Goal: Task Accomplishment & Management: Manage account settings

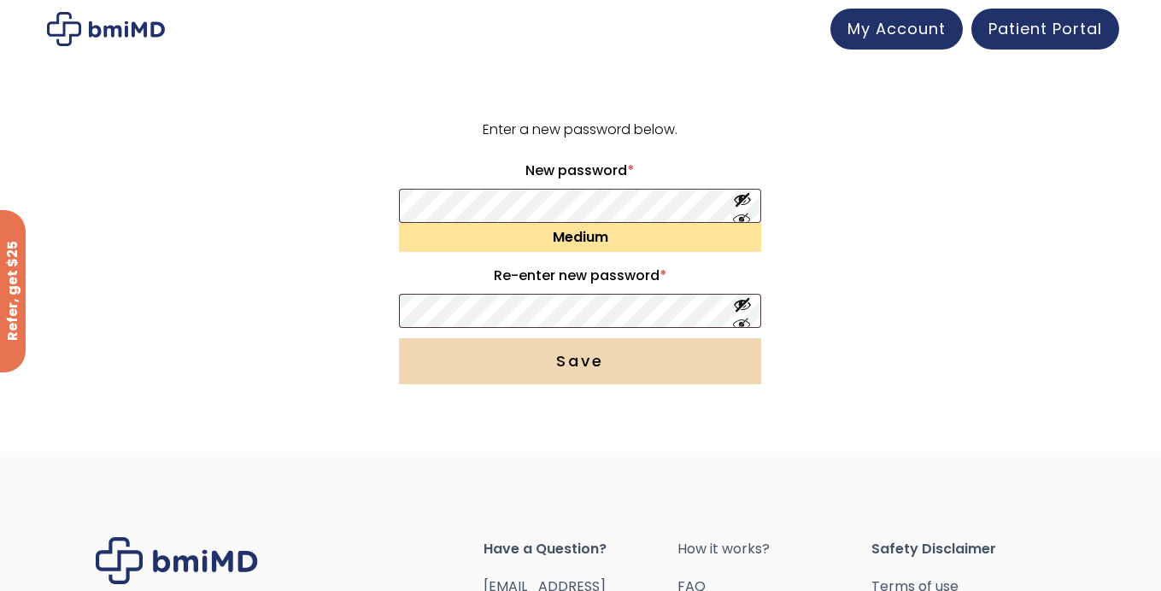
click at [583, 367] on button "Save" at bounding box center [580, 361] width 362 height 46
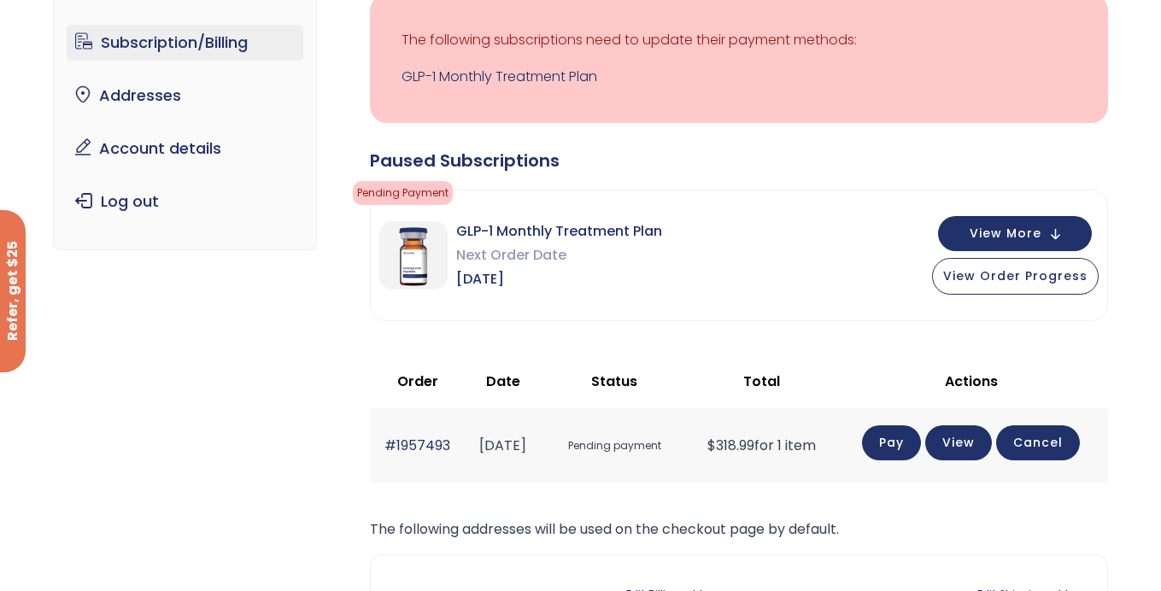
scroll to position [138, 0]
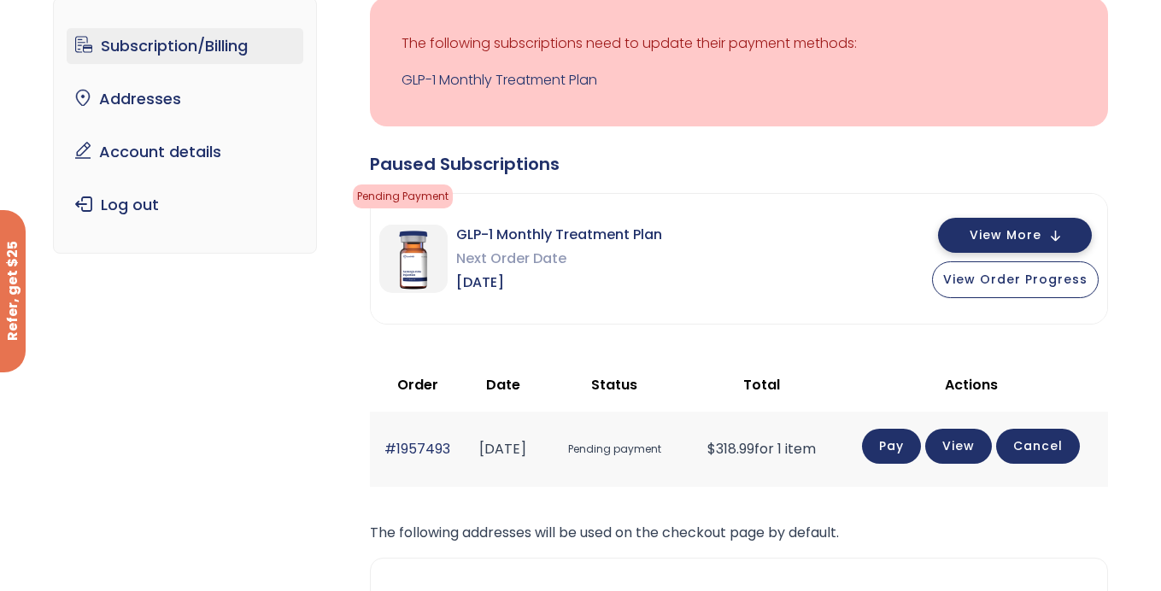
click at [1027, 231] on span "View More" at bounding box center [1006, 235] width 72 height 11
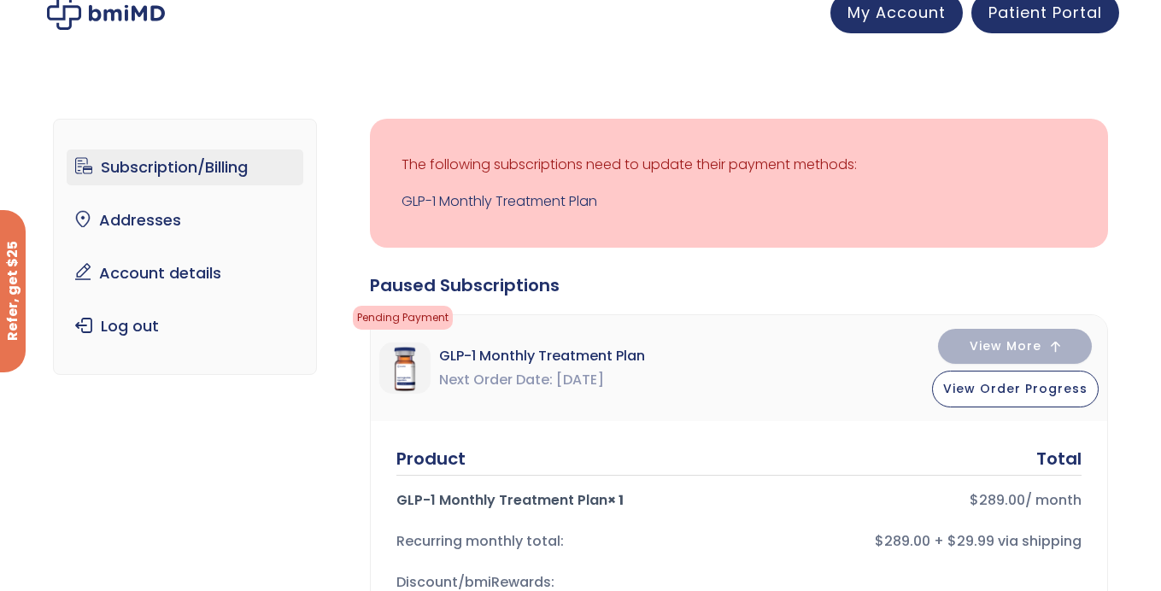
scroll to position [0, 0]
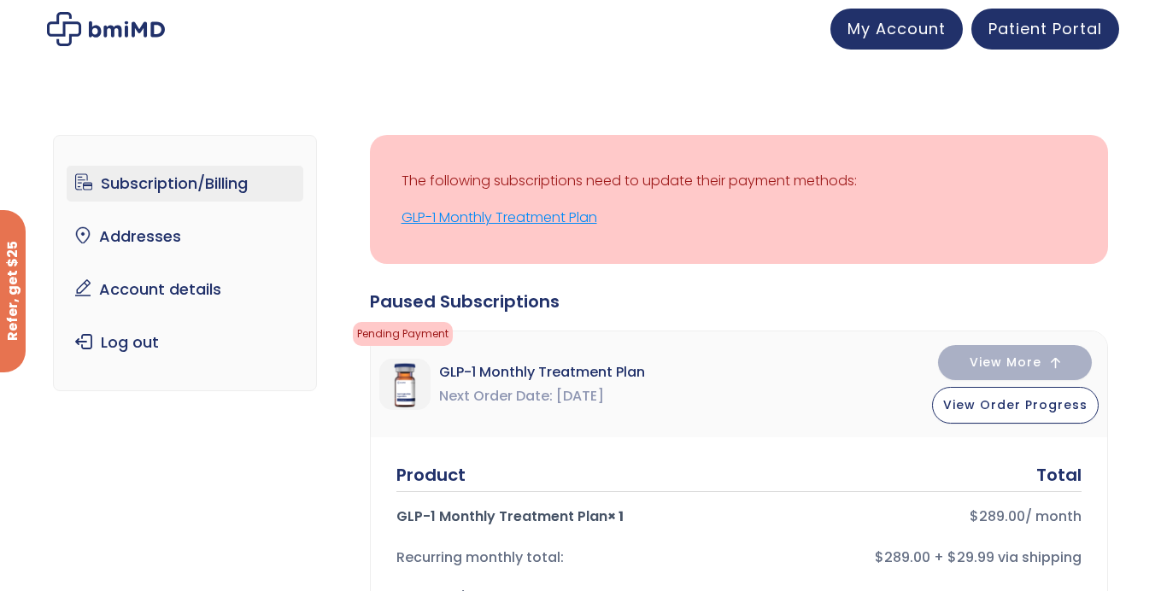
click at [506, 221] on link "GLP-1 Monthly Treatment Plan" at bounding box center [739, 218] width 675 height 24
